Goal: Information Seeking & Learning: Learn about a topic

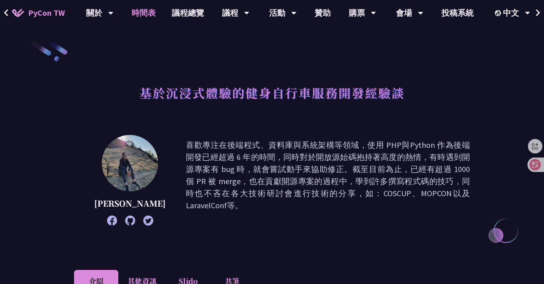
click at [154, 12] on link "時間表" at bounding box center [144, 13] width 40 height 26
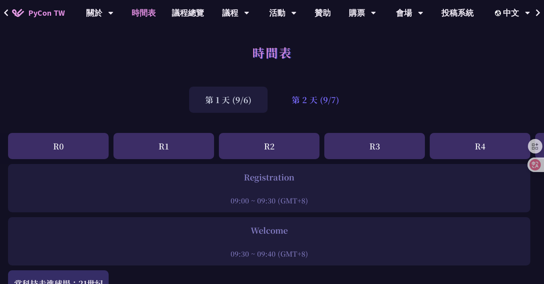
click at [296, 96] on div "第 2 天 (9/7)" at bounding box center [316, 100] width 80 height 26
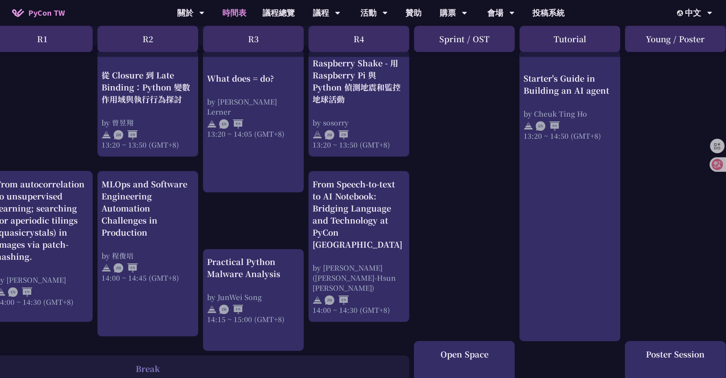
scroll to position [714, 129]
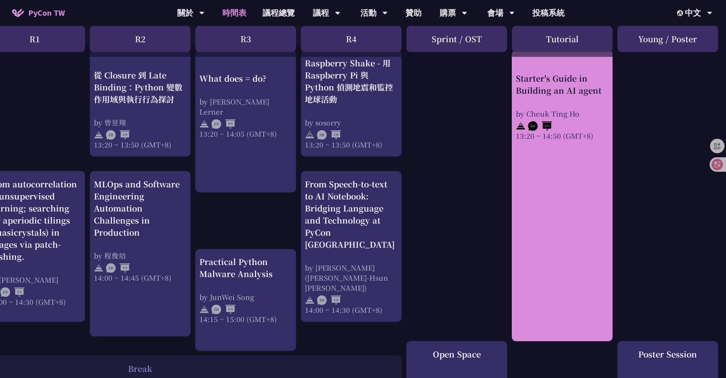
click at [544, 109] on div "by Cheuk Ting Ho" at bounding box center [562, 114] width 93 height 10
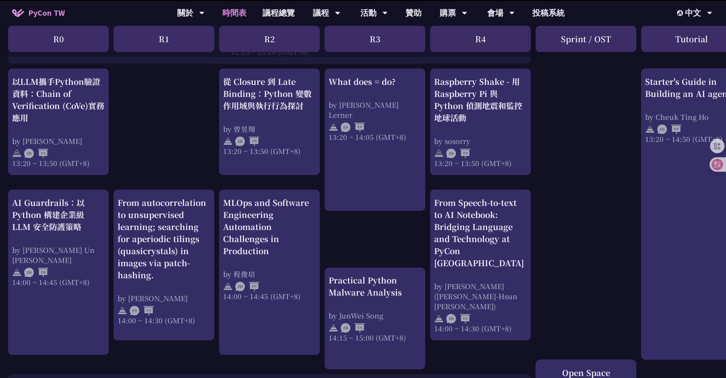
scroll to position [714, 0]
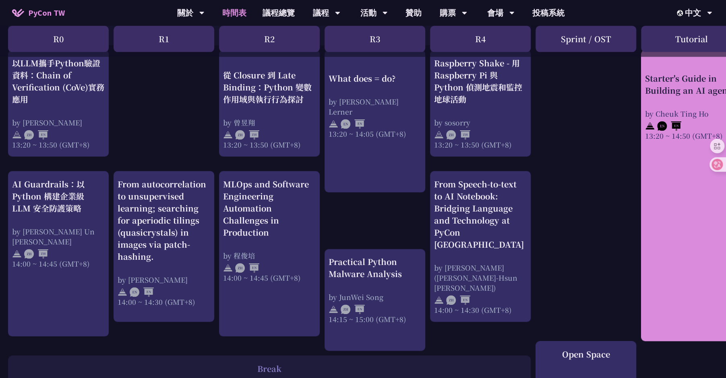
click at [544, 89] on div "Starter's Guide in Building an AI agent" at bounding box center [691, 84] width 93 height 24
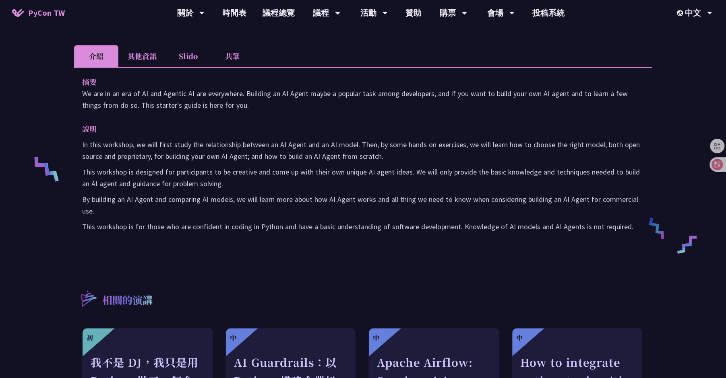
scroll to position [238, 0]
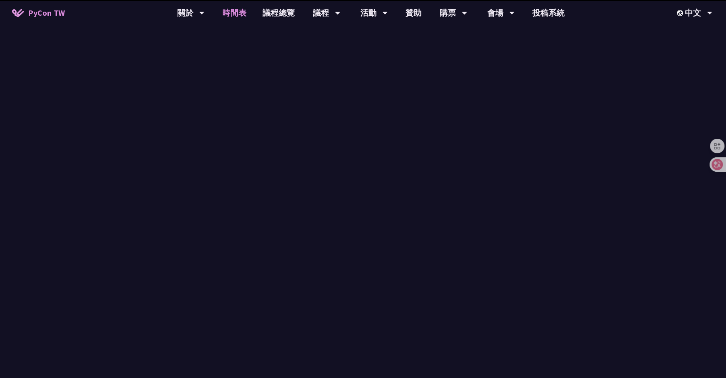
scroll to position [714, 0]
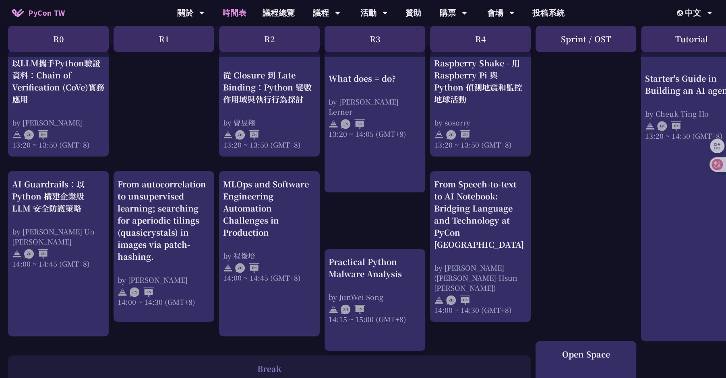
click at [160, 76] on div "print("Hello World")，然後呢？ by 高見龍 10:50 ~ 11:35 (GMT+8) What does = do? by Reuve…" at bounding box center [427, 76] width 855 height 1252
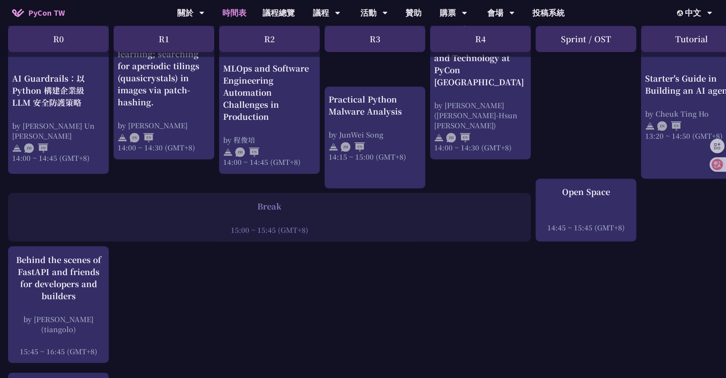
scroll to position [966, 0]
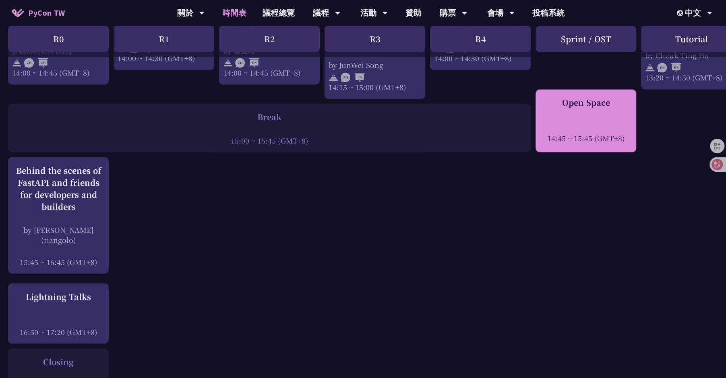
click at [544, 121] on div at bounding box center [586, 127] width 93 height 12
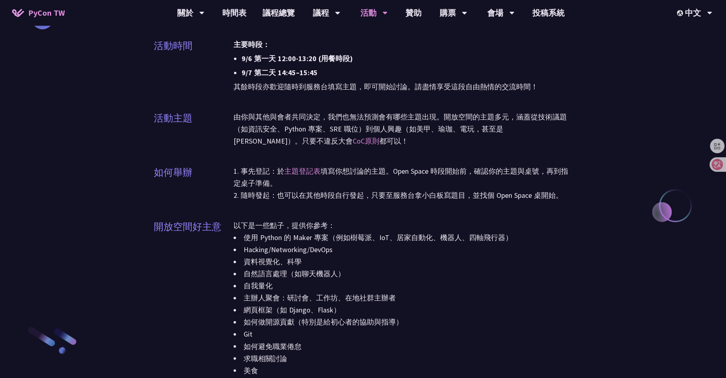
scroll to position [765, 0]
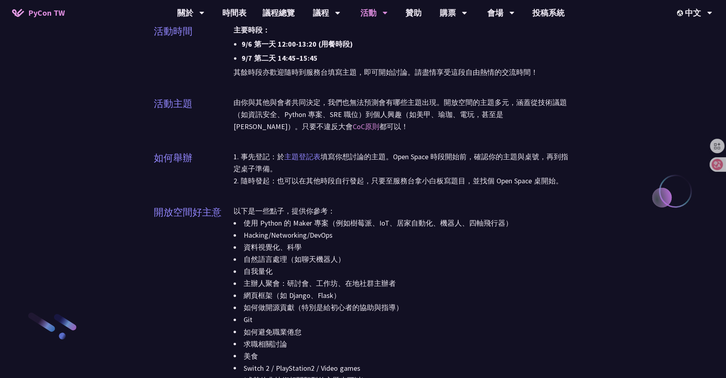
click at [298, 152] on link "主題登記表" at bounding box center [302, 156] width 36 height 9
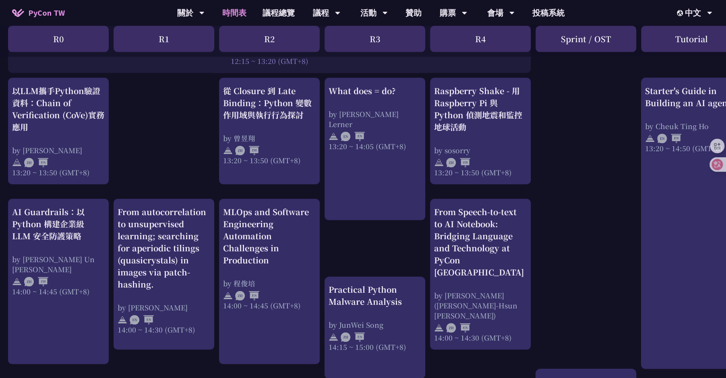
scroll to position [685, 0]
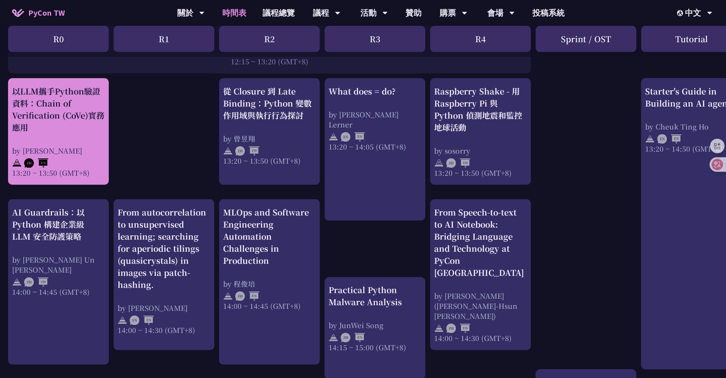
click at [49, 120] on div "以LLM攜手Python驗證資料：Chain of Verification (CoVe)實務應用" at bounding box center [58, 109] width 93 height 48
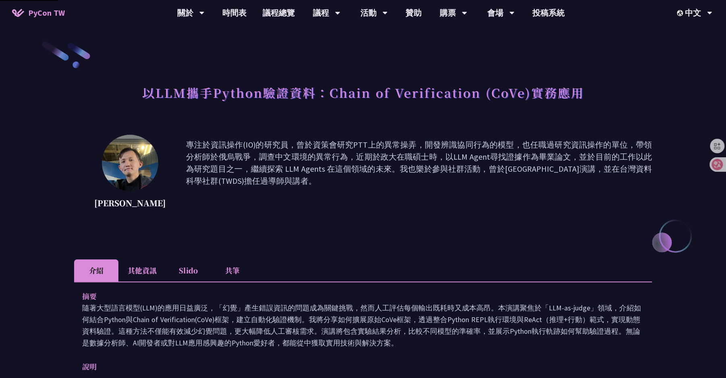
scroll to position [685, 0]
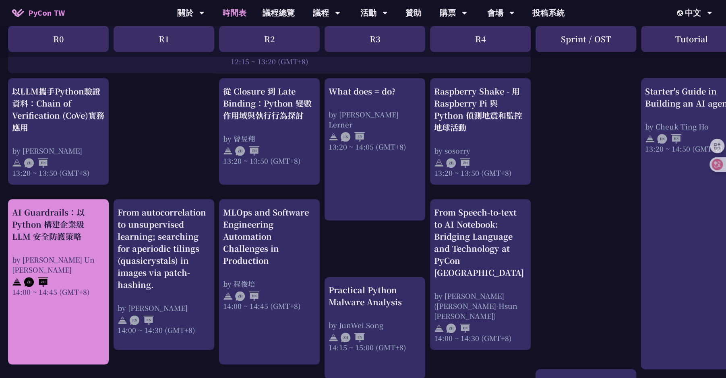
click at [49, 229] on div "AI Guardrails：以 Python 構建企業級 LLM 安全防護策略" at bounding box center [58, 225] width 93 height 36
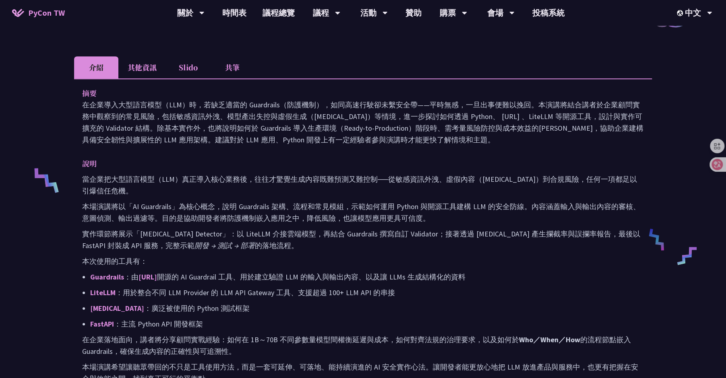
scroll to position [224, 0]
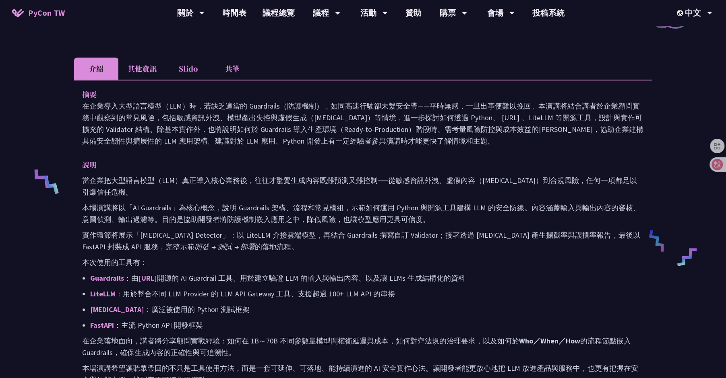
click at [149, 71] on li "其他資訊" at bounding box center [142, 69] width 48 height 22
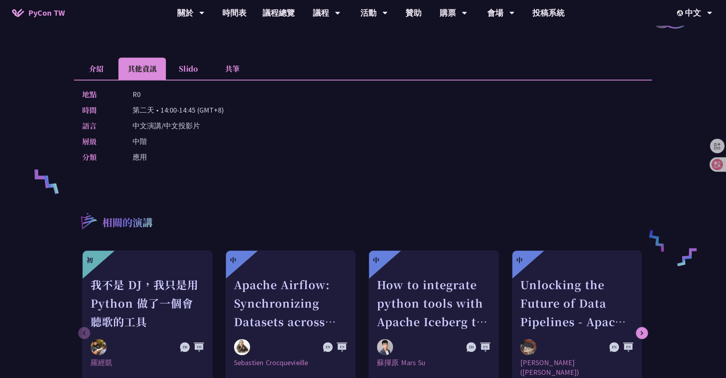
click at [196, 74] on li "Slido" at bounding box center [188, 69] width 44 height 22
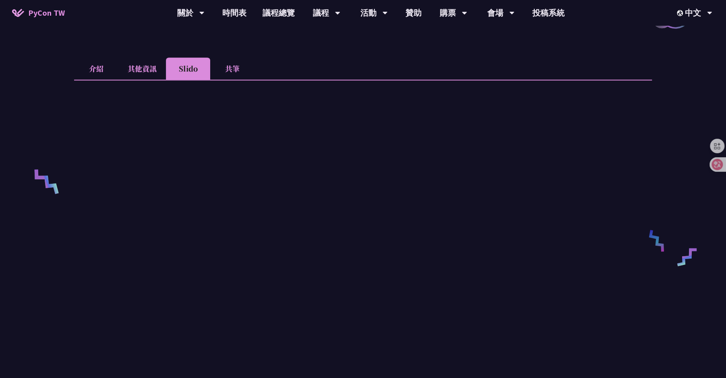
click at [227, 74] on li "共筆" at bounding box center [232, 69] width 44 height 22
click at [85, 70] on li "介紹" at bounding box center [96, 69] width 44 height 22
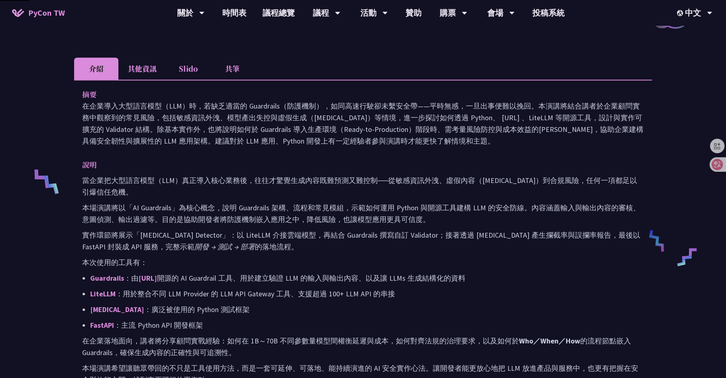
scroll to position [685, 0]
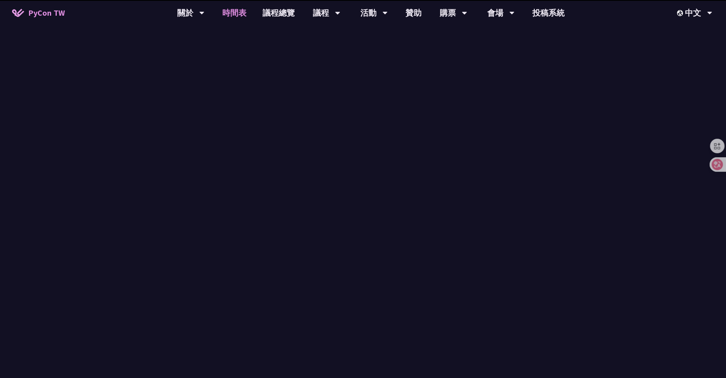
scroll to position [685, 0]
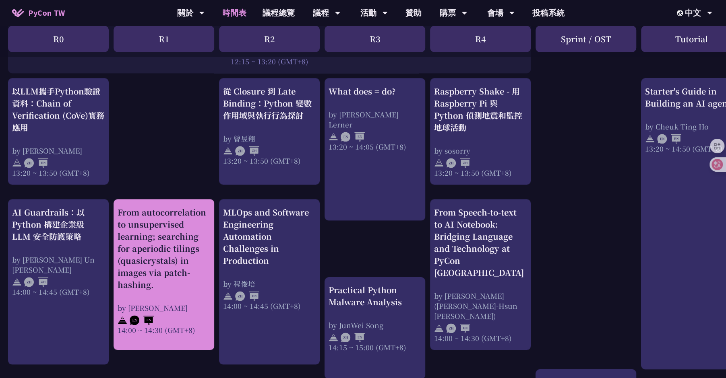
click at [153, 245] on div "From autocorrelation to unsupervised learning; searching for aperiodic tilings …" at bounding box center [164, 249] width 93 height 85
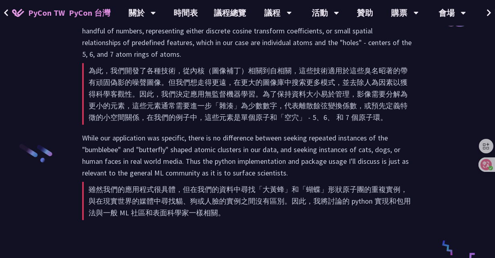
scroll to position [1017, 0]
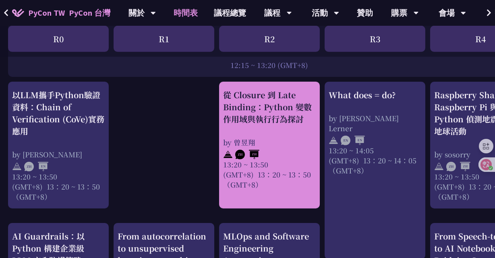
scroll to position [682, 0]
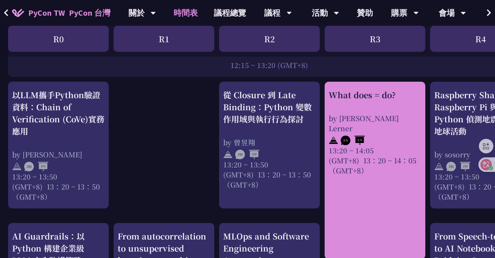
click at [400, 133] on div at bounding box center [375, 139] width 93 height 12
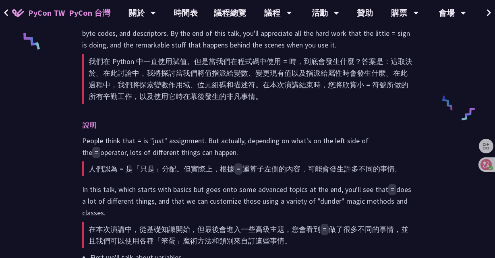
scroll to position [417, 0]
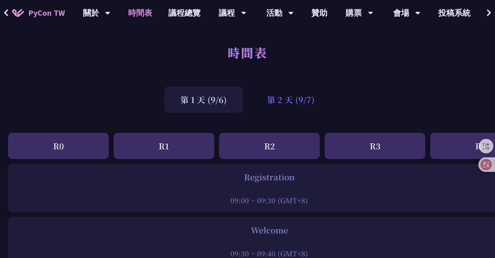
click at [272, 99] on div "第 2 天 (9/7)" at bounding box center [291, 100] width 80 height 26
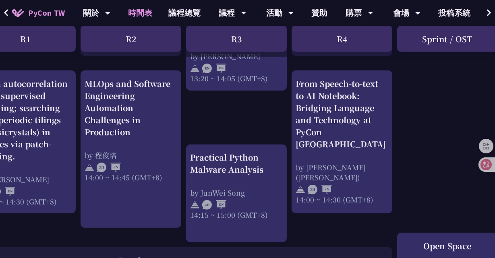
scroll to position [819, 139]
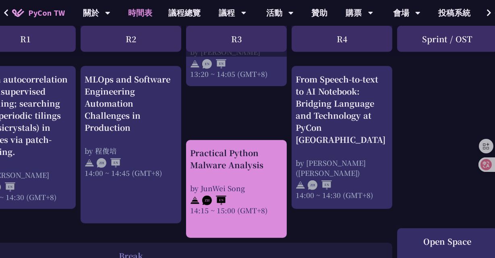
click at [242, 174] on div "Practical Python Malware Analysis by JunWei Song 14:15 ~ 15:00 (GMT+8)" at bounding box center [236, 181] width 93 height 68
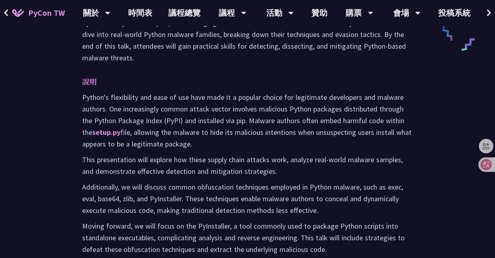
scroll to position [511, 0]
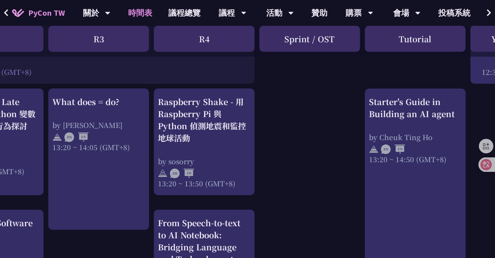
scroll to position [672, 277]
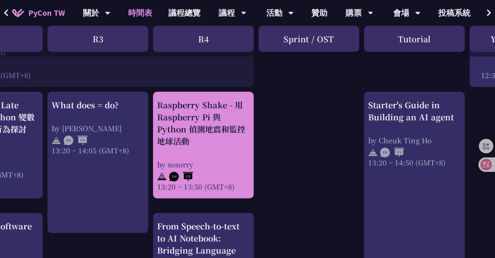
click at [190, 119] on div "Raspberry Shake - 用 Raspberry Pi 與 Python 偵測地震和監控地球活動" at bounding box center [203, 123] width 93 height 48
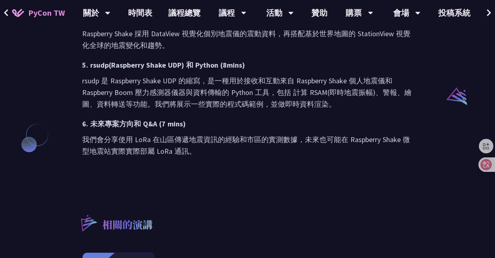
scroll to position [607, 0]
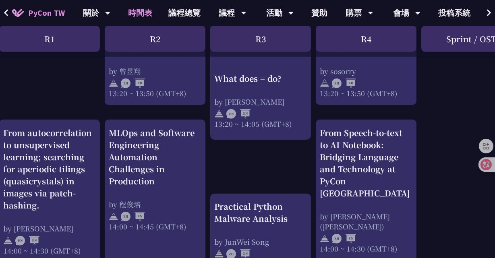
scroll to position [769, 114]
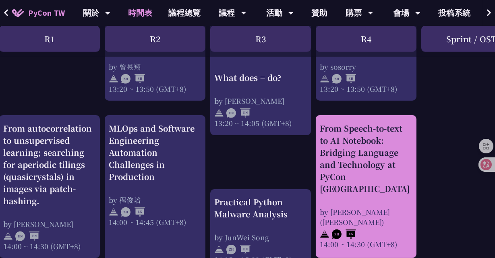
click at [360, 155] on div "From Speech-to-text to AI Notebook: Bridging Language and Technology at PyCon […" at bounding box center [366, 158] width 93 height 72
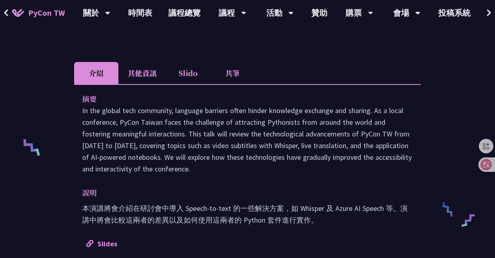
scroll to position [253, 0]
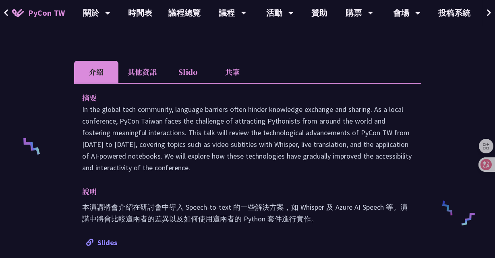
click at [103, 238] on link "Slides" at bounding box center [101, 242] width 31 height 9
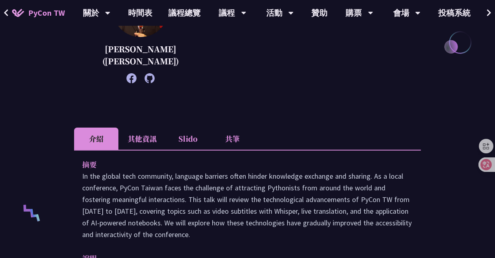
scroll to position [30, 0]
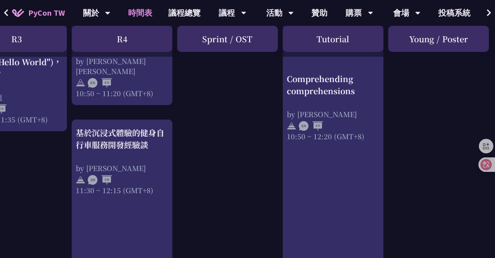
scroll to position [294, 358]
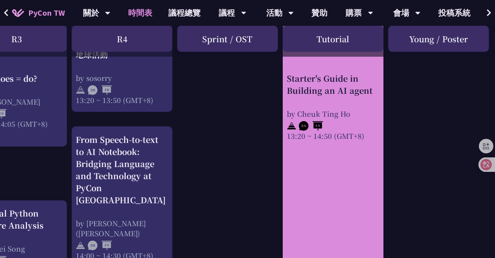
click at [350, 139] on div "13:20 ~ 14:50 (GMT+8)" at bounding box center [333, 136] width 93 height 10
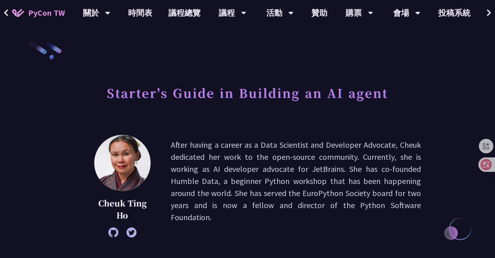
click at [131, 233] on icon at bounding box center [131, 232] width 10 height 10
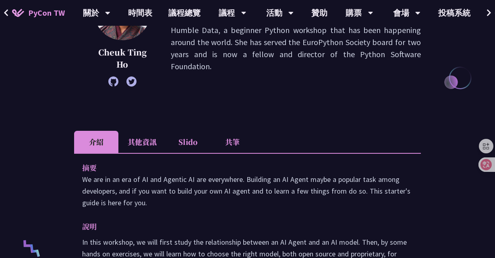
scroll to position [151, 0]
click at [114, 81] on icon at bounding box center [113, 81] width 10 height 10
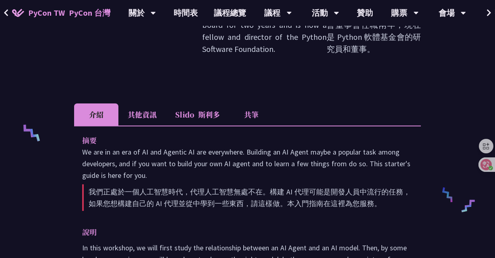
scroll to position [287, 0]
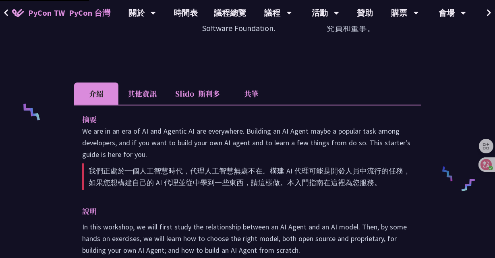
click at [265, 83] on li "共筆" at bounding box center [251, 94] width 44 height 22
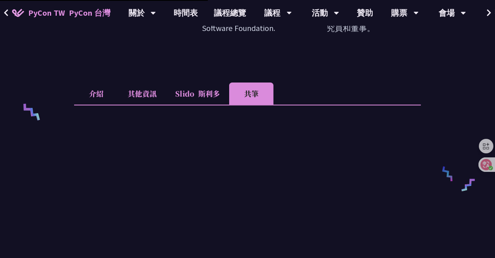
click at [139, 83] on li "其他資訊" at bounding box center [142, 94] width 48 height 22
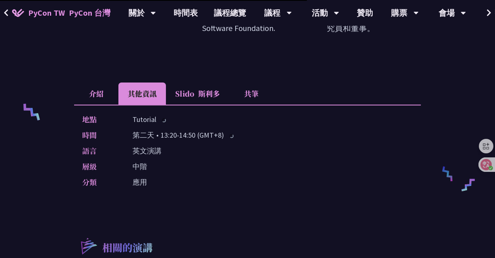
scroll to position [758, 0]
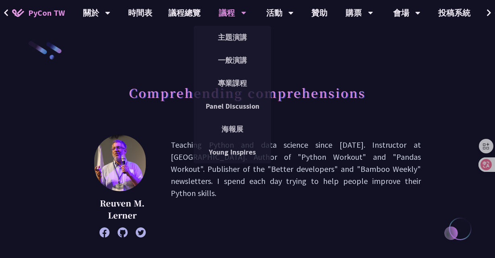
click at [220, 15] on div "議程" at bounding box center [232, 13] width 27 height 26
click at [225, 32] on link "主題演講" at bounding box center [232, 37] width 77 height 19
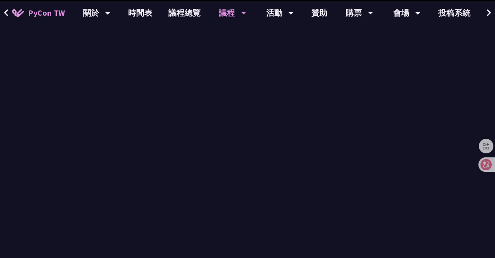
click at [235, 13] on div "議程" at bounding box center [232, 13] width 27 height 26
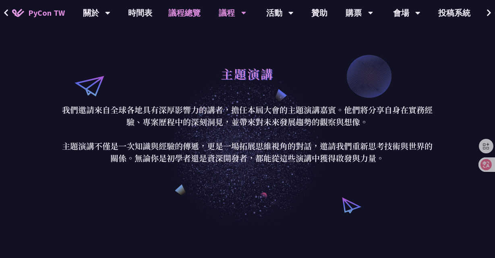
click at [183, 12] on link "議程總覽" at bounding box center [185, 13] width 48 height 26
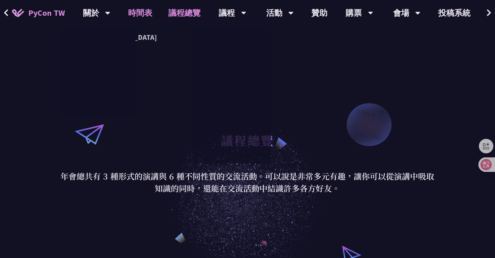
click at [127, 14] on link "時間表" at bounding box center [140, 13] width 40 height 26
click at [137, 12] on link "時間表" at bounding box center [140, 13] width 40 height 26
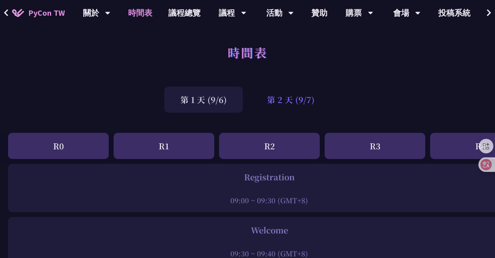
click at [294, 106] on div "第 2 天 (9/7)" at bounding box center [291, 100] width 80 height 26
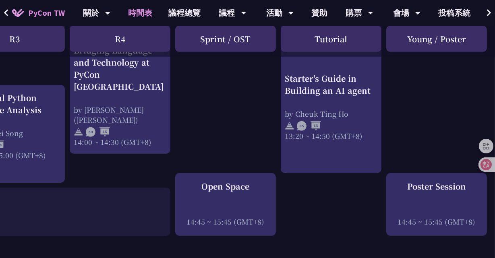
scroll to position [874, 360]
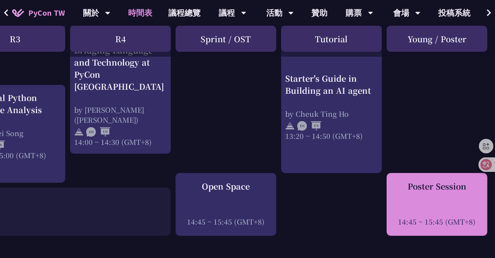
click at [416, 201] on div "Poster Session 14:45 ~ 15:45 (GMT+8)" at bounding box center [437, 203] width 93 height 46
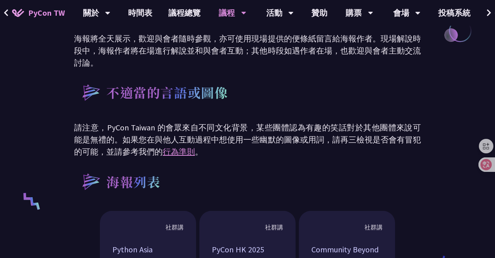
scroll to position [478, 0]
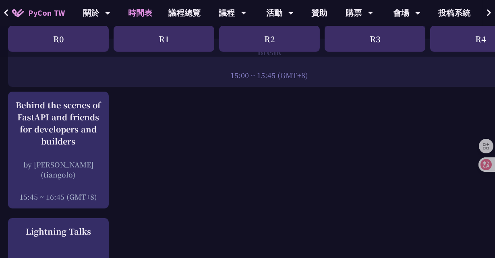
scroll to position [1051, 0]
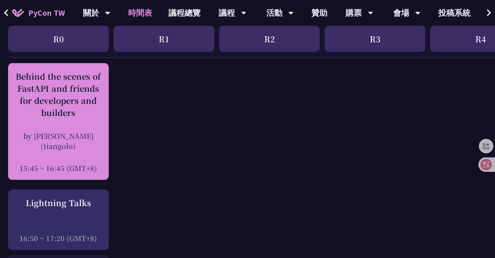
click at [70, 97] on div "Behind the scenes of FastAPI and friends for developers and builders" at bounding box center [58, 94] width 93 height 48
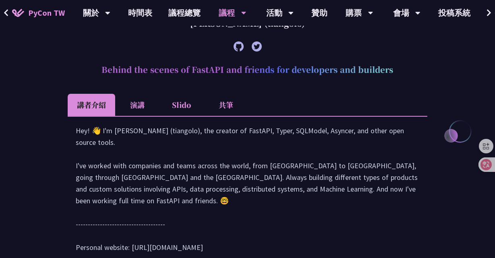
scroll to position [365, 0]
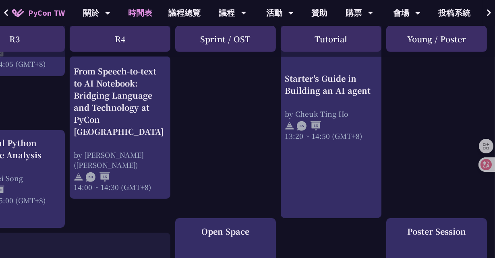
scroll to position [846, 360]
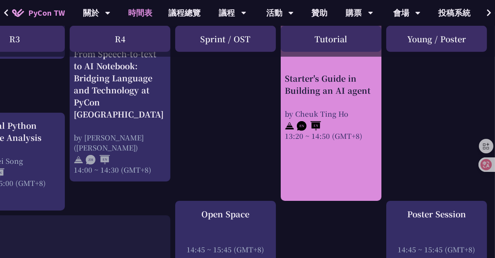
click at [321, 100] on div "Starter's Guide in Building an AI agent by [PERSON_NAME] 13:20 ~ 14:50 (GMT+8)" at bounding box center [331, 106] width 93 height 68
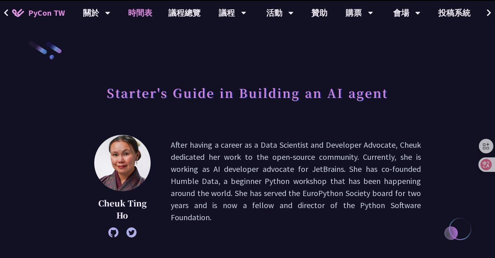
scroll to position [846, 0]
